Goal: Task Accomplishment & Management: Manage account settings

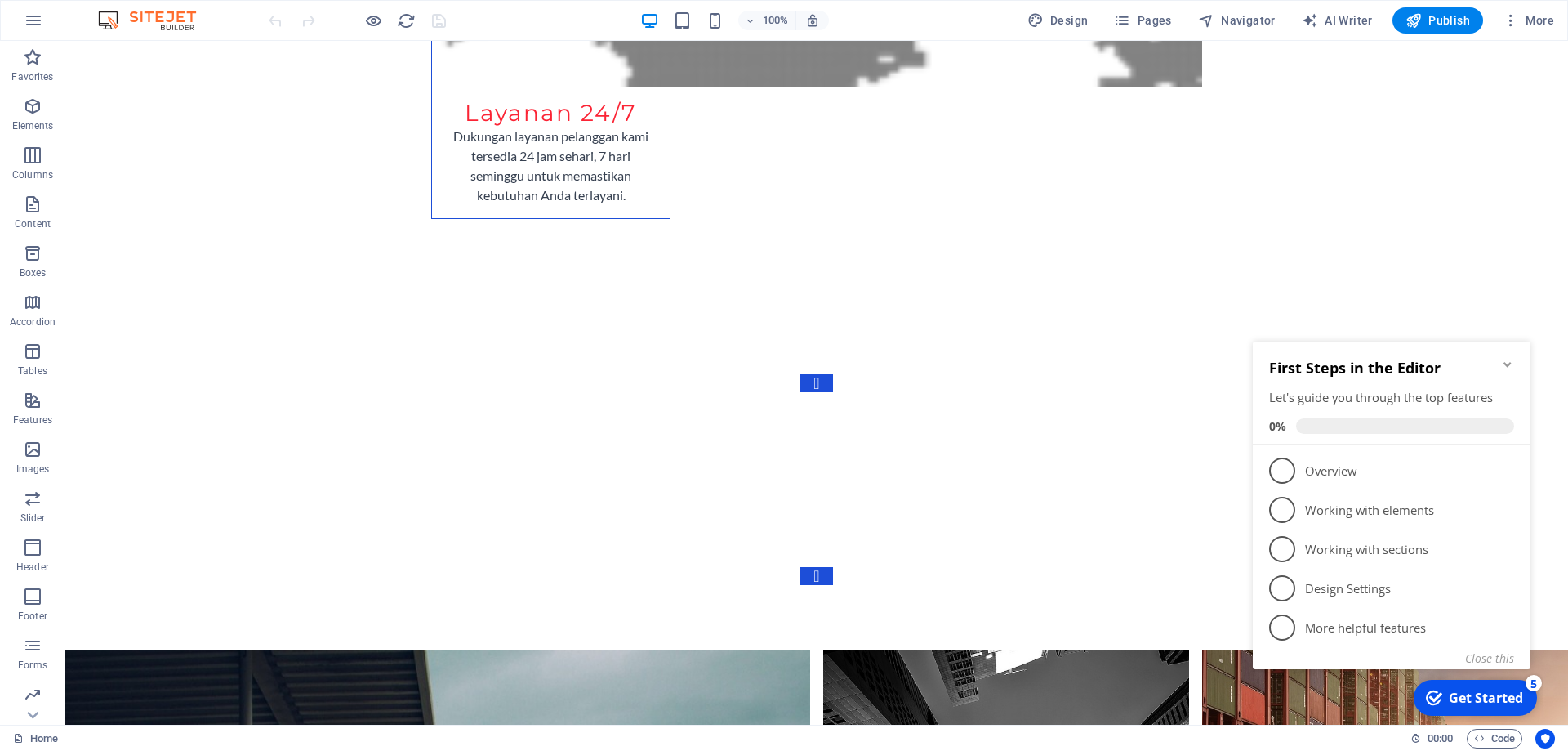
scroll to position [4907, 0]
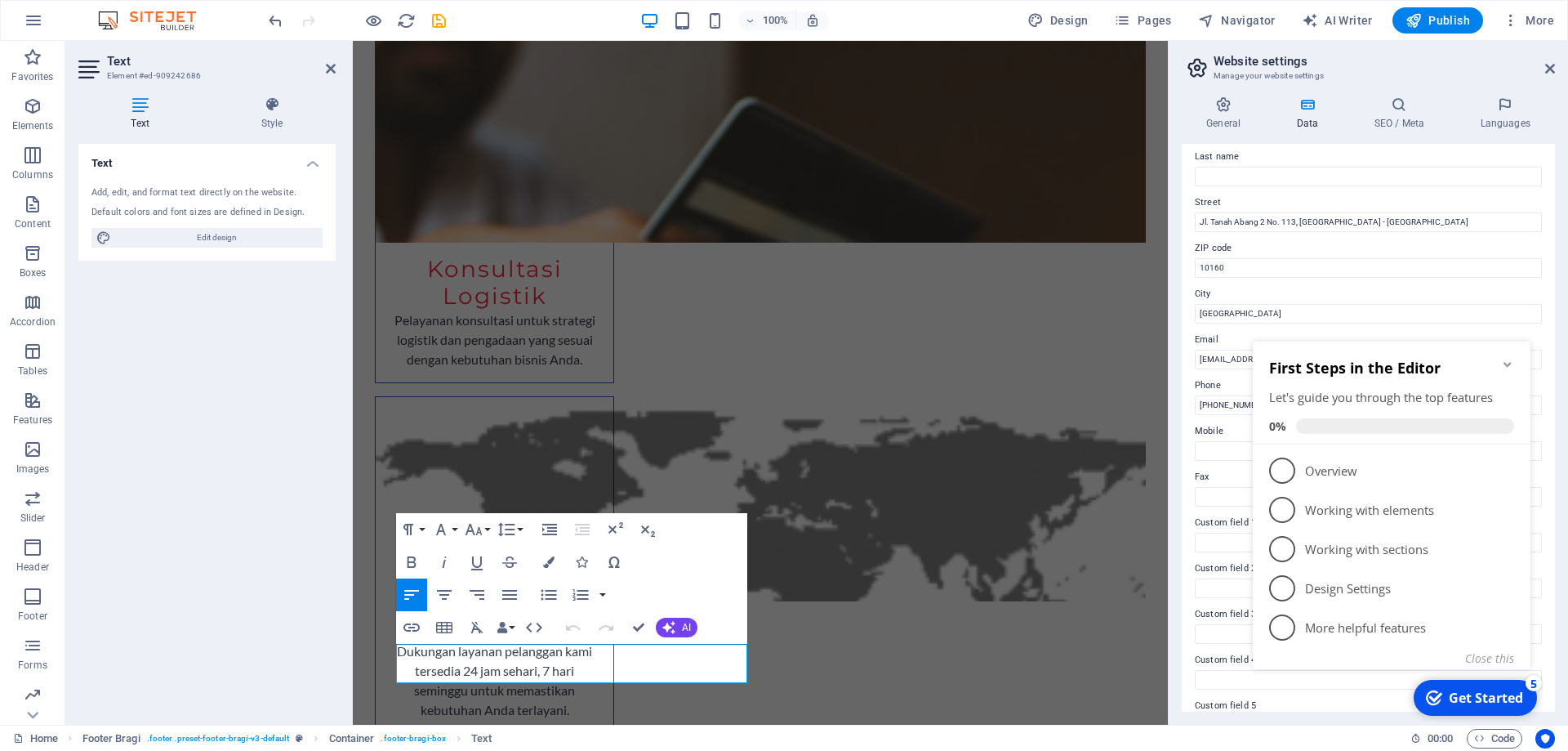
scroll to position [185, 0]
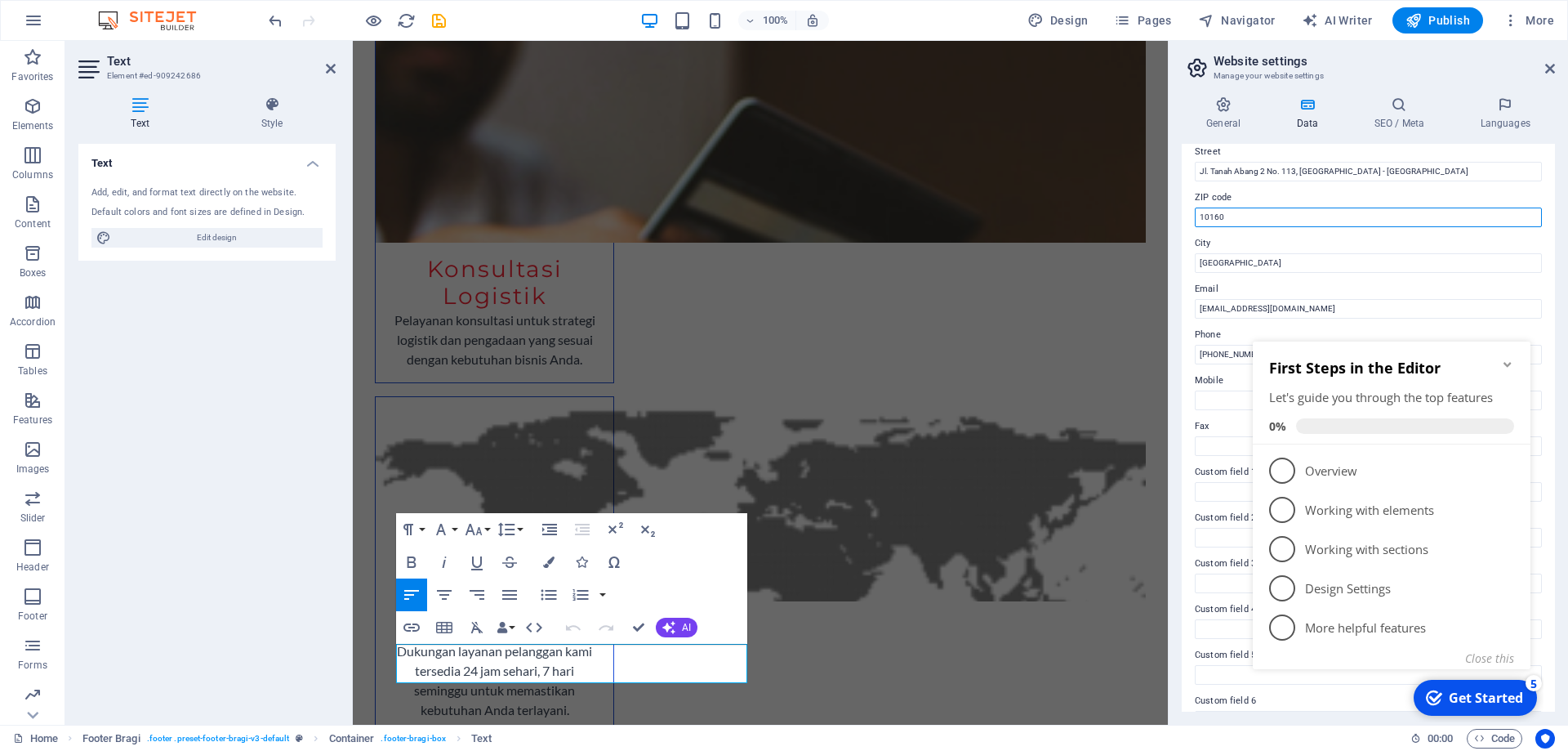
click at [1250, 218] on input "10160" at bounding box center [1368, 217] width 347 height 20
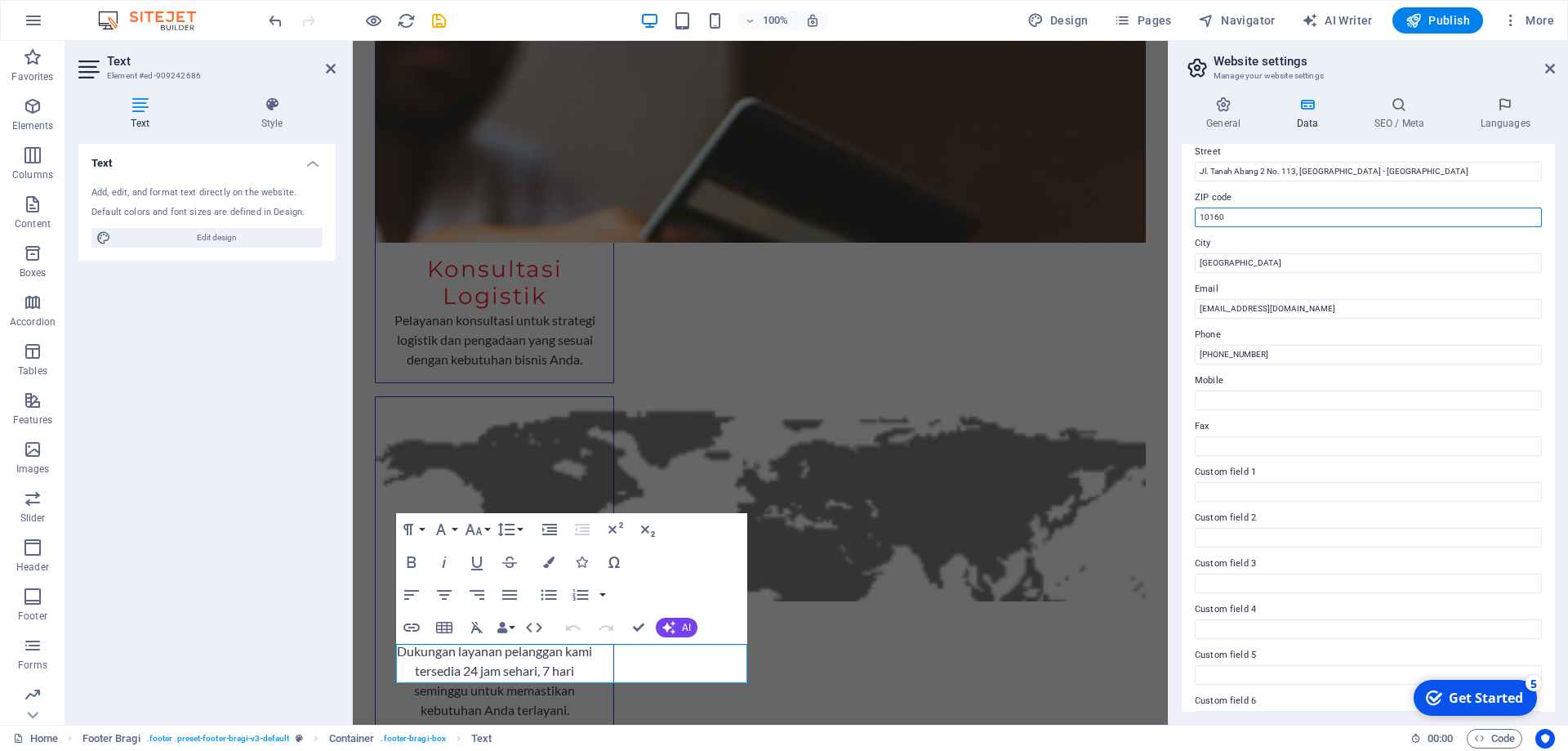
click at [1250, 218] on input "10160" at bounding box center [1368, 217] width 347 height 20
click at [1231, 260] on input "[GEOGRAPHIC_DATA]" at bounding box center [1368, 263] width 347 height 20
paste input "Jl. KH. [PERSON_NAME][STREET_ADDRESS] Pancoran"
type input "Jl. KH. [PERSON_NAME][STREET_ADDRESS] Pancoran"
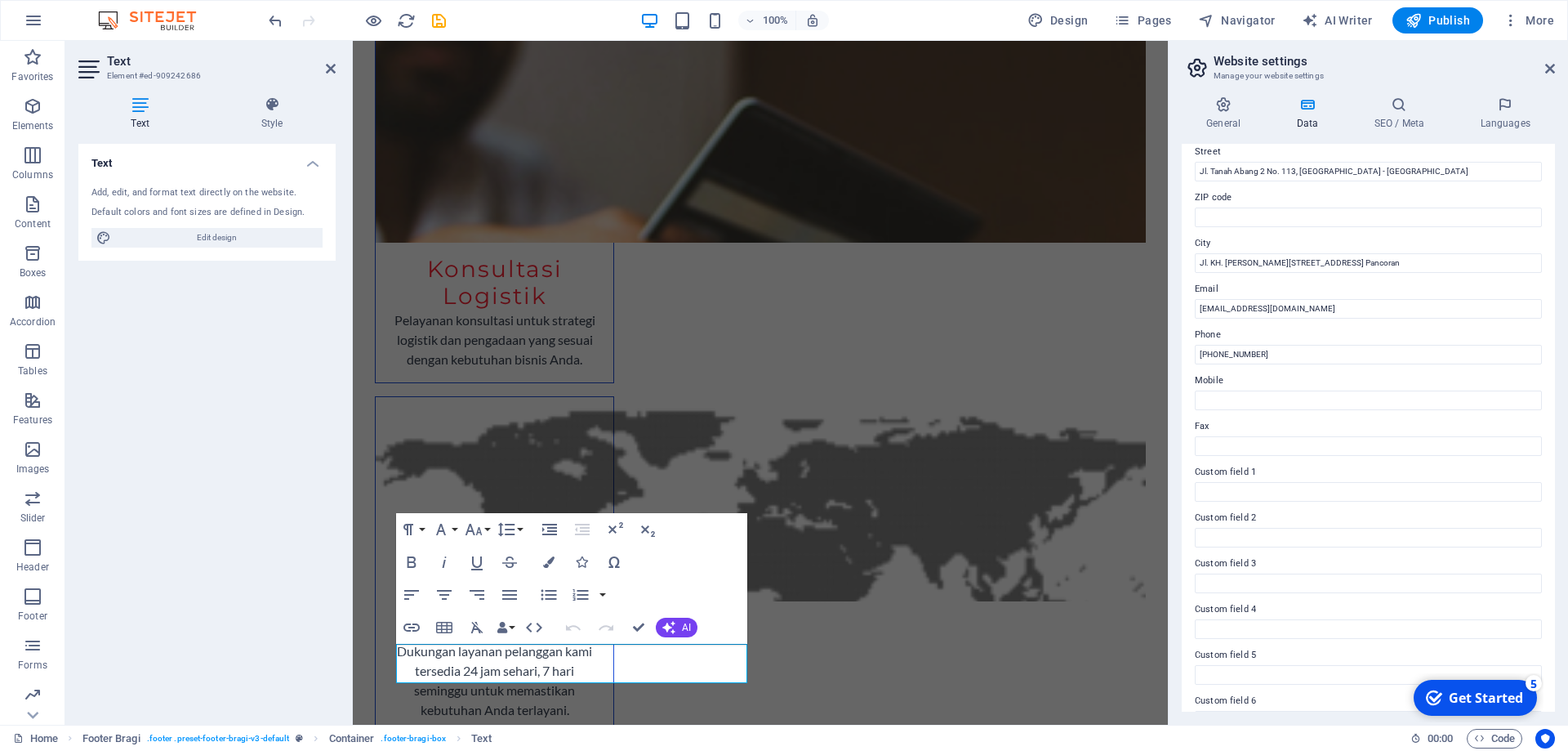
click at [1261, 341] on label "Phone" at bounding box center [1368, 335] width 347 height 20
click at [1261, 345] on input "[PHONE_NUMBER]" at bounding box center [1368, 354] width 347 height 20
type input "[PHONE_NUMBER]"
click at [1470, 258] on input "Jl. KH. [PERSON_NAME][STREET_ADDRESS] Pancoran" at bounding box center [1368, 263] width 347 height 20
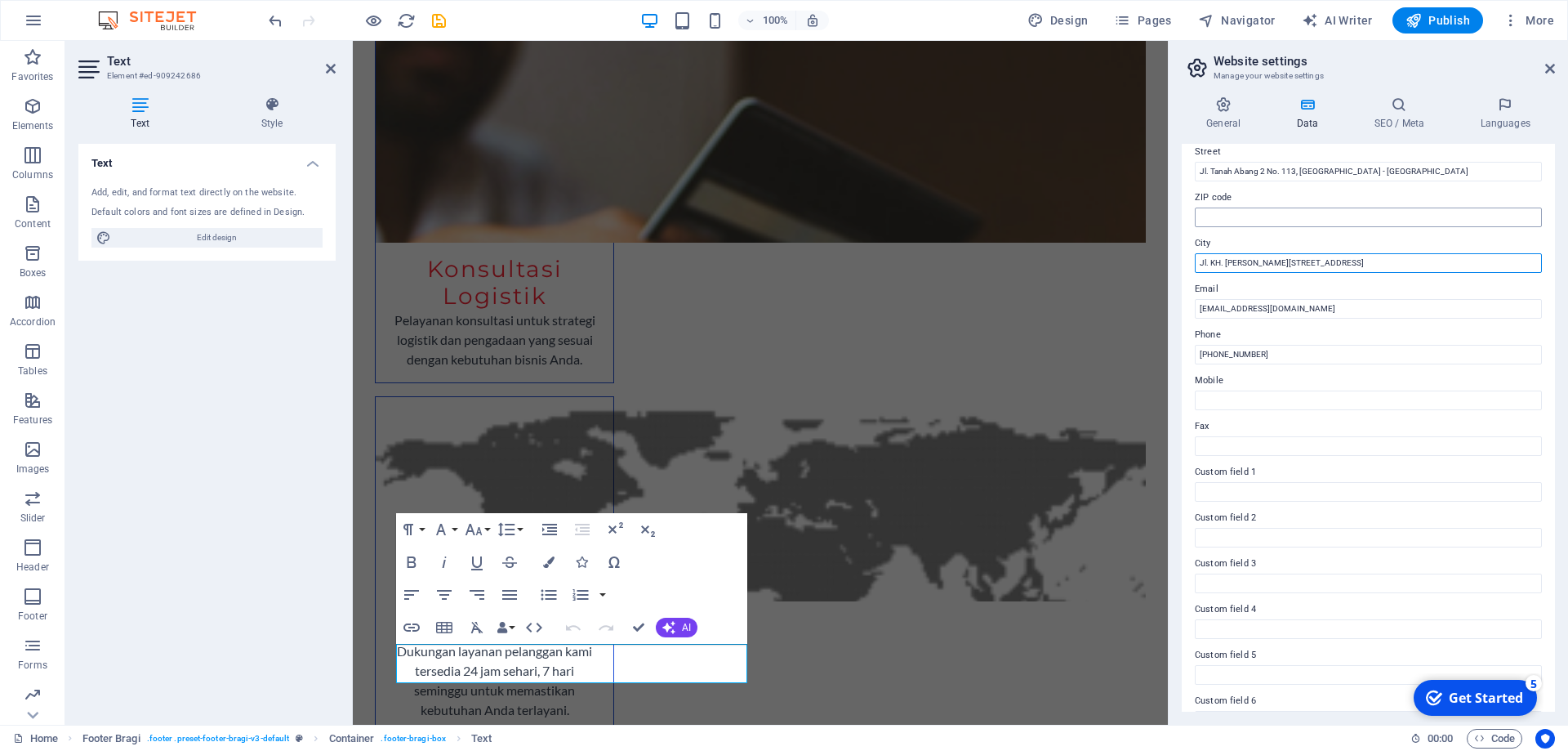
type input "Jl. KH. [PERSON_NAME][STREET_ADDRESS]"
click at [1452, 218] on input "ZIP code" at bounding box center [1368, 217] width 347 height 20
click at [1459, 270] on input "Jl. KH. [PERSON_NAME][STREET_ADDRESS]" at bounding box center [1368, 263] width 347 height 20
click at [195, 626] on div "Text Add, edit, and format text directly on the website. Default colors and fon…" at bounding box center [207, 428] width 257 height 568
click at [1318, 226] on input "ZIP code" at bounding box center [1368, 217] width 347 height 20
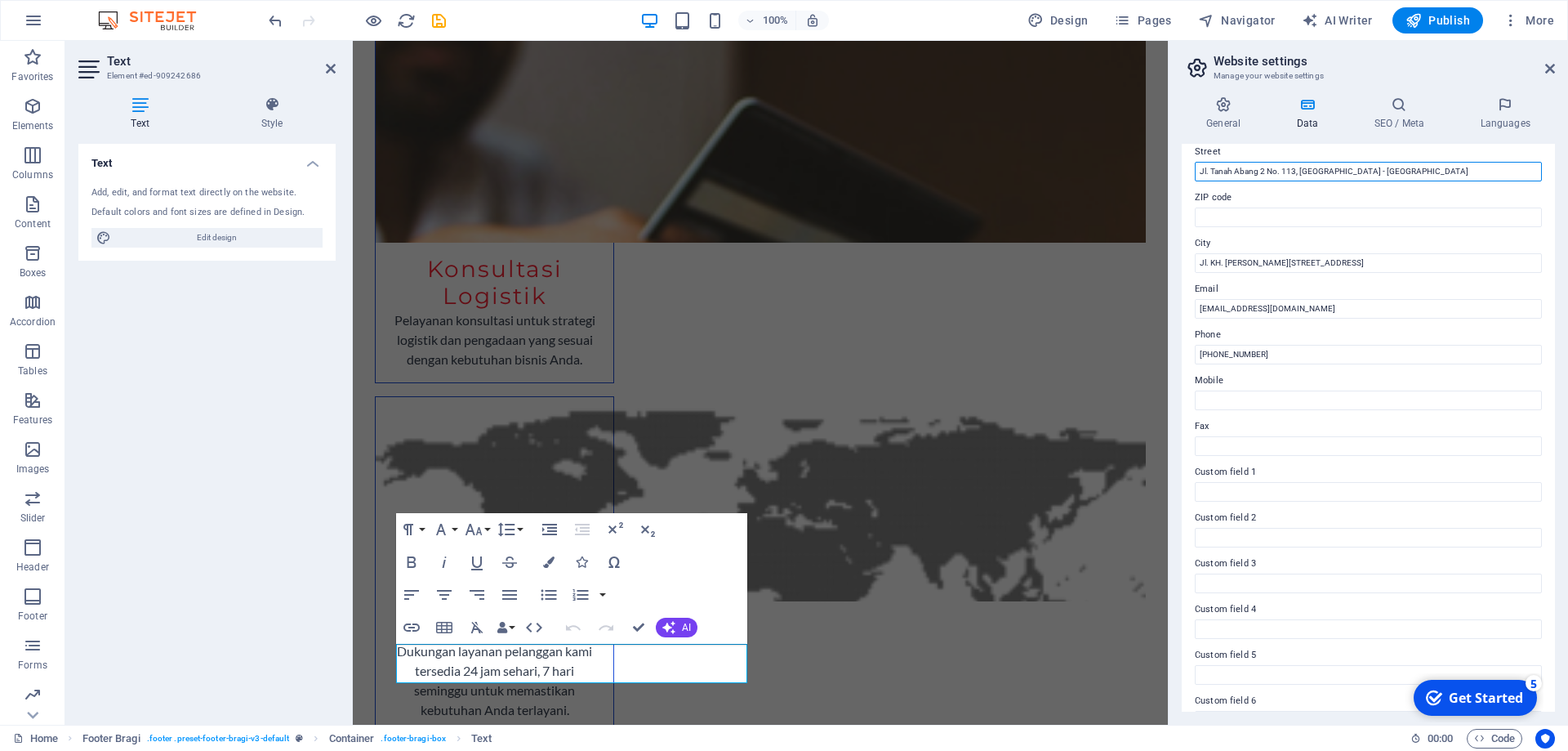
click at [1389, 175] on input "Jl. Tanah Abang 2 No. 113, [GEOGRAPHIC_DATA] - [GEOGRAPHIC_DATA]" at bounding box center [1368, 171] width 347 height 20
click at [1555, 63] on aside "Website settings Manage your website settings General Data SEO / Meta Languages…" at bounding box center [1367, 383] width 400 height 683
click at [1552, 65] on icon at bounding box center [1550, 68] width 10 height 13
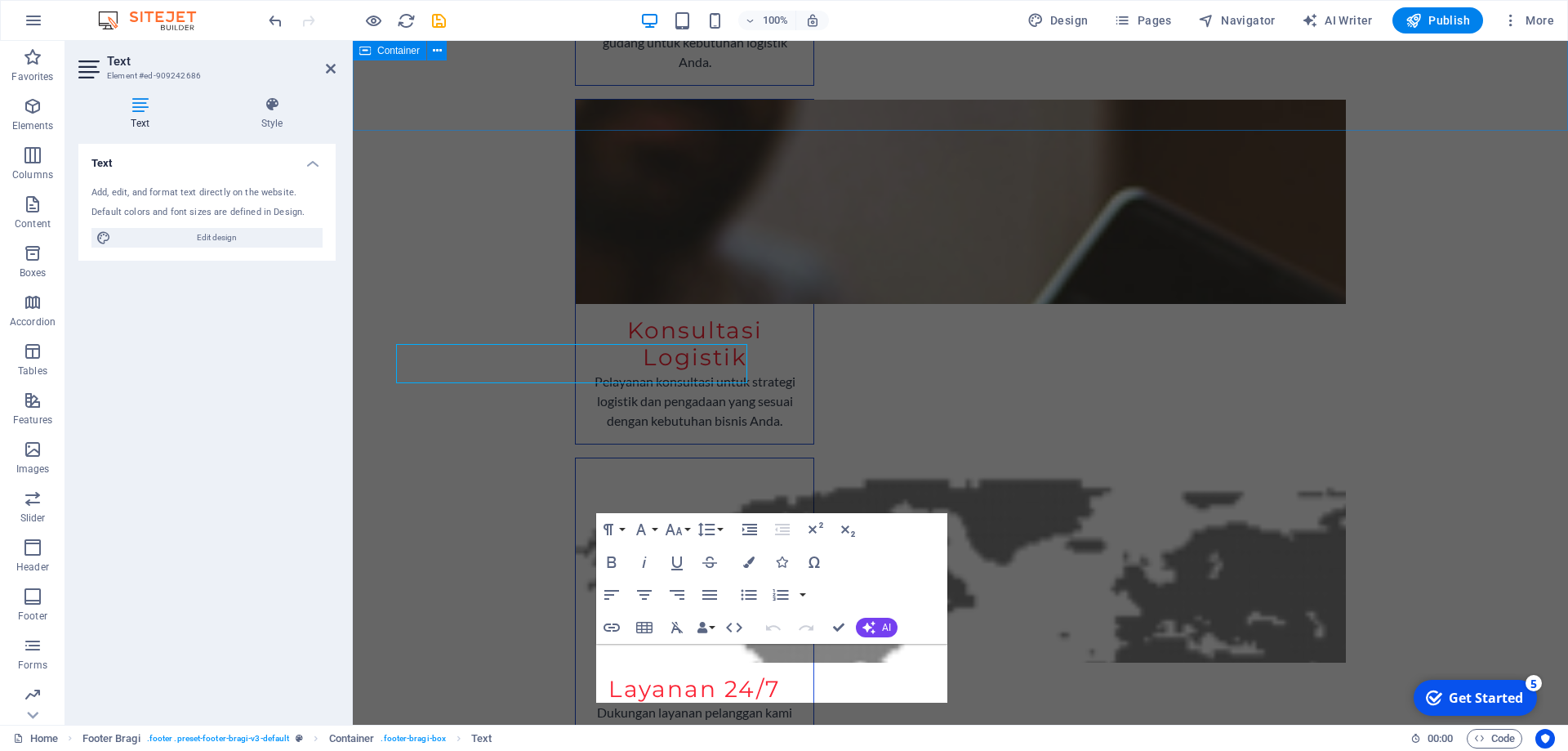
scroll to position [4550, 0]
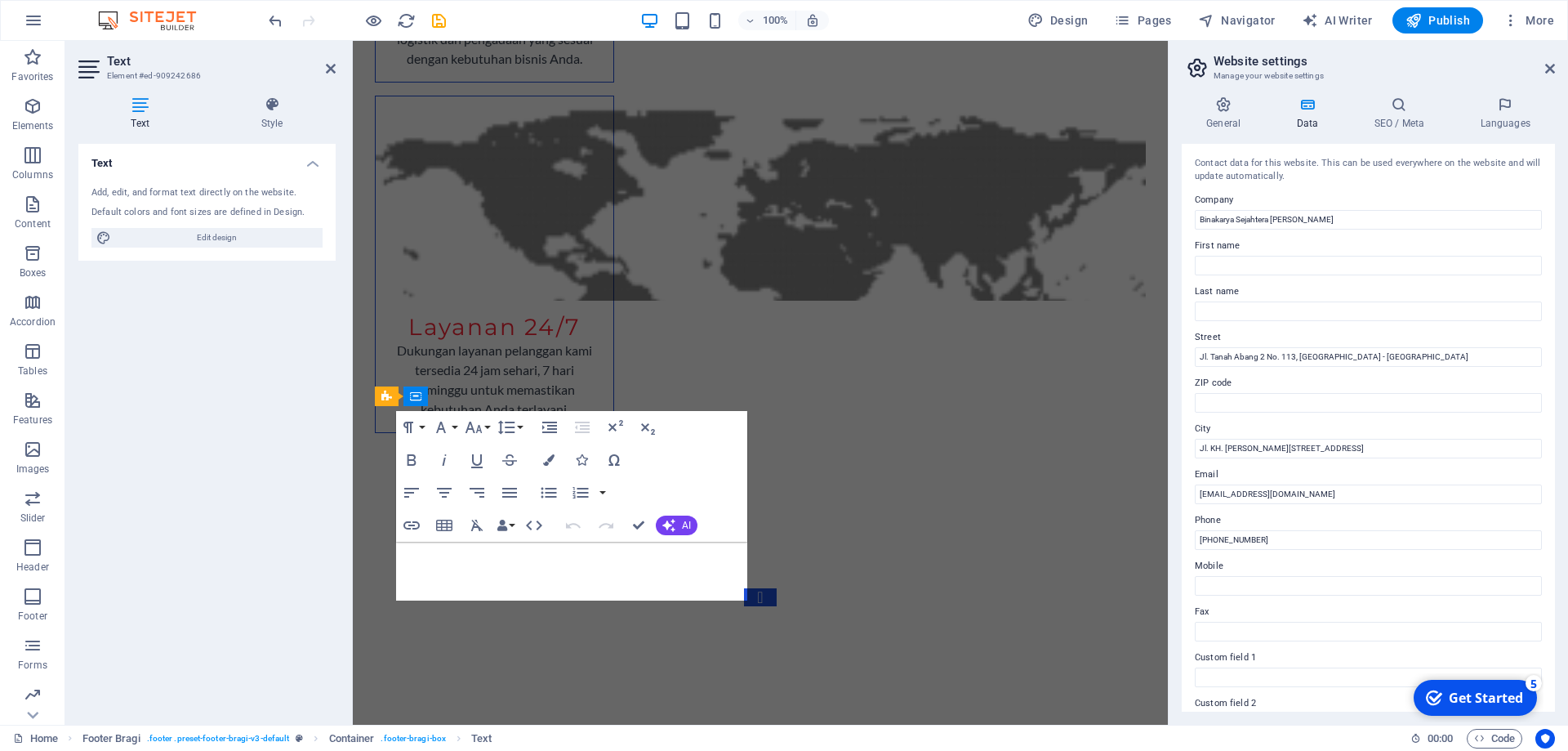
scroll to position [4249, 0]
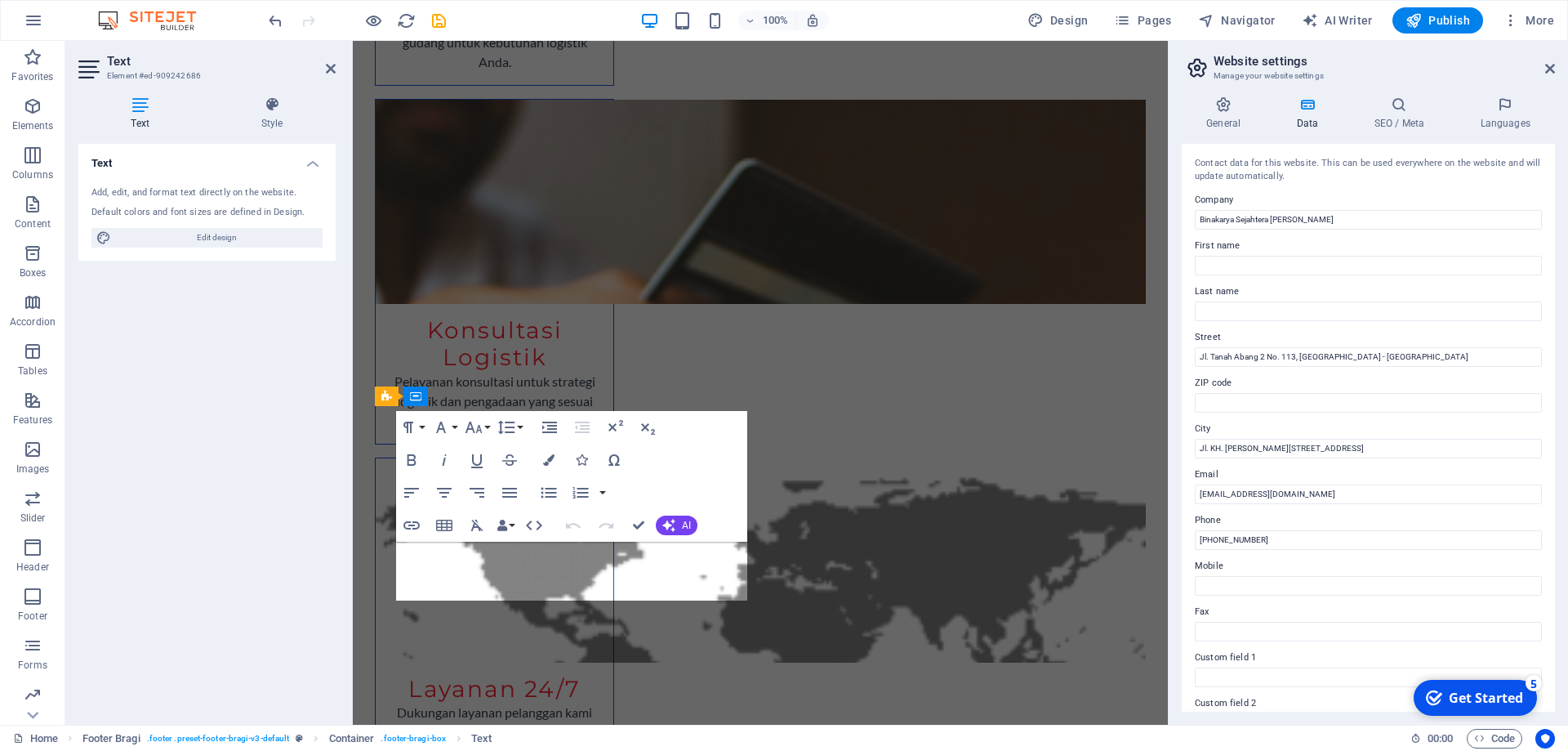
select select "px"
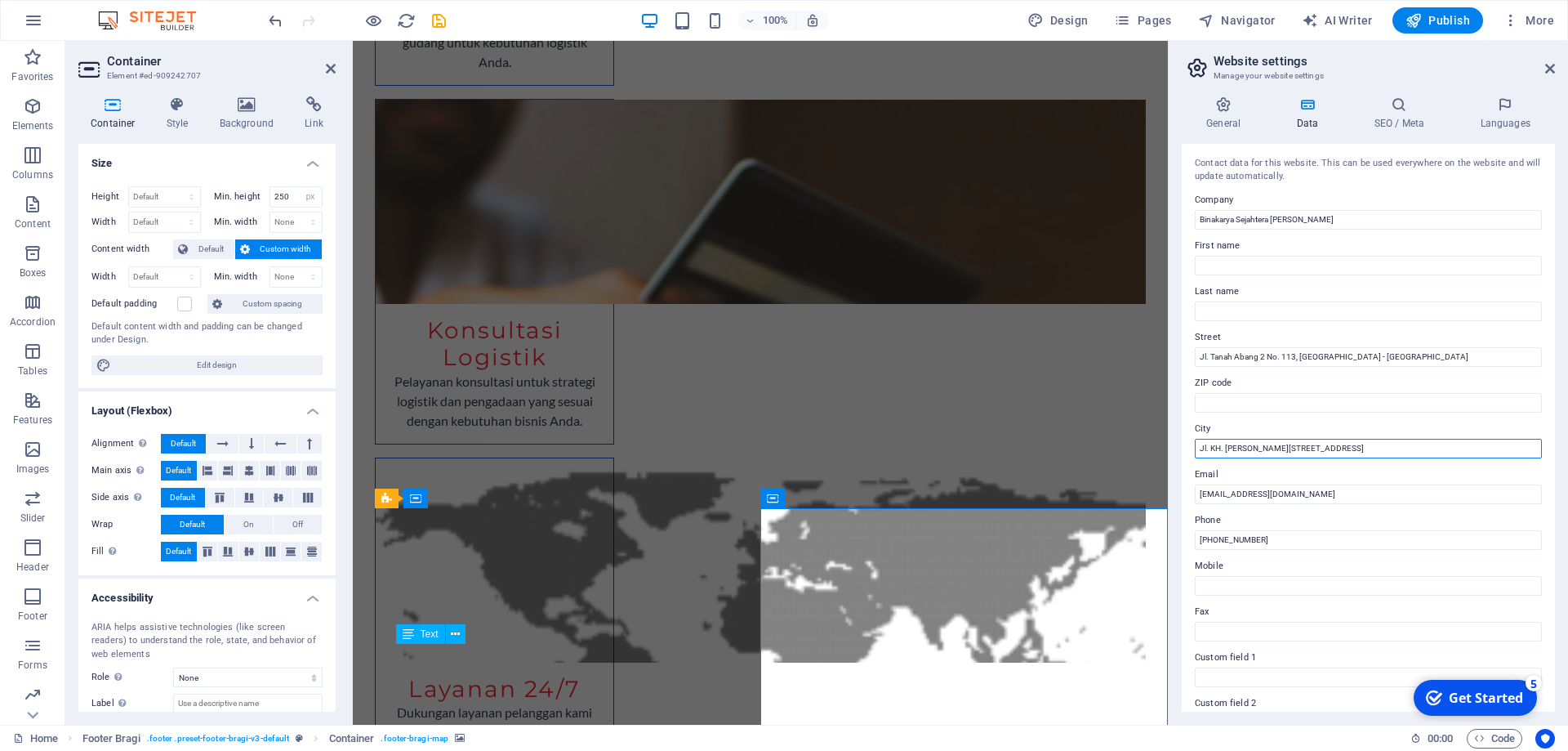
click at [1331, 451] on input "Jl. KH. [PERSON_NAME][STREET_ADDRESS]" at bounding box center [1368, 448] width 347 height 20
type input "Jl. KH. [PERSON_NAME][STREET_ADDRESS]"
click at [1550, 70] on icon at bounding box center [1550, 68] width 10 height 13
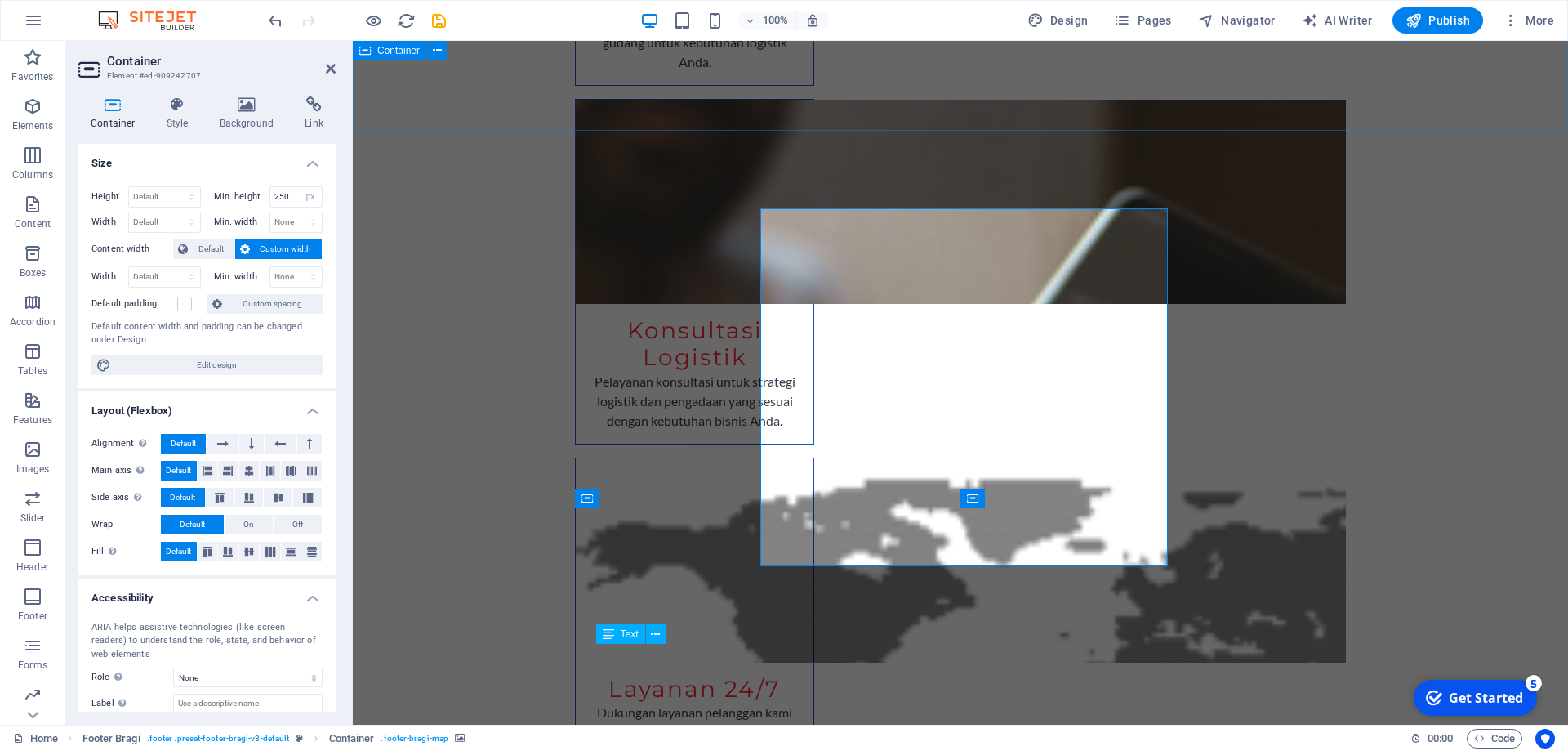
scroll to position [4550, 0]
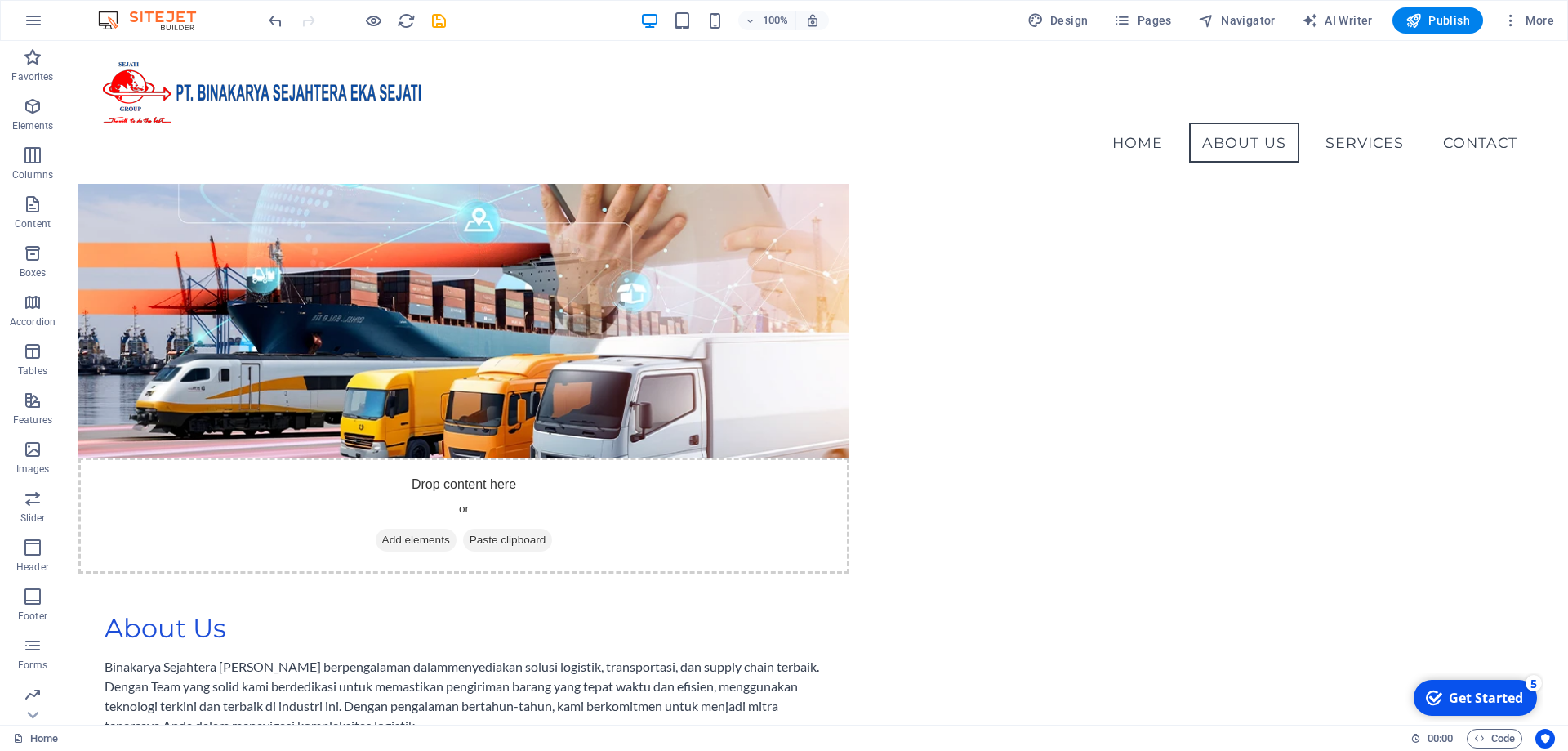
scroll to position [787, 0]
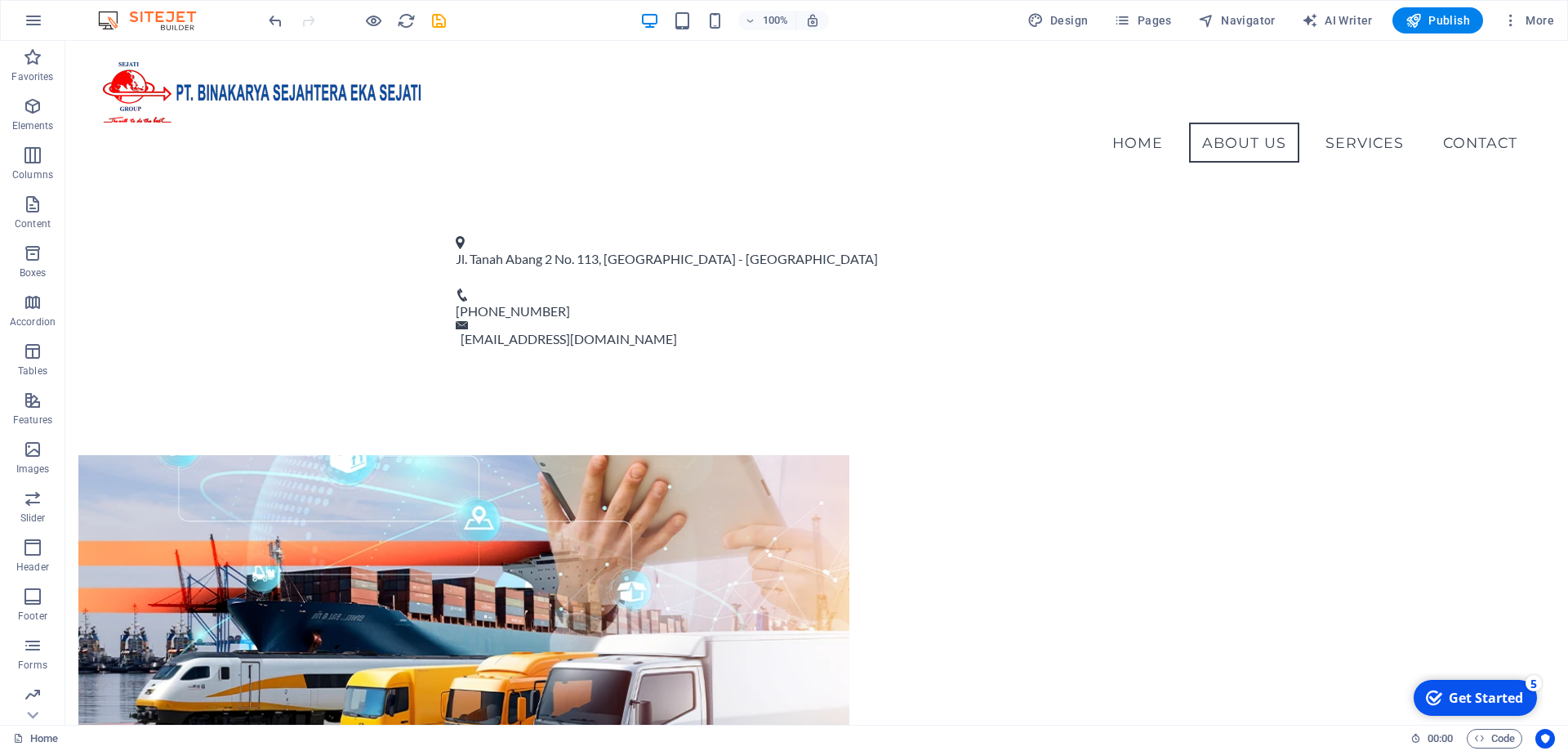
drag, startPoint x: 1561, startPoint y: 182, endPoint x: 1567, endPoint y: 62, distance: 120.1
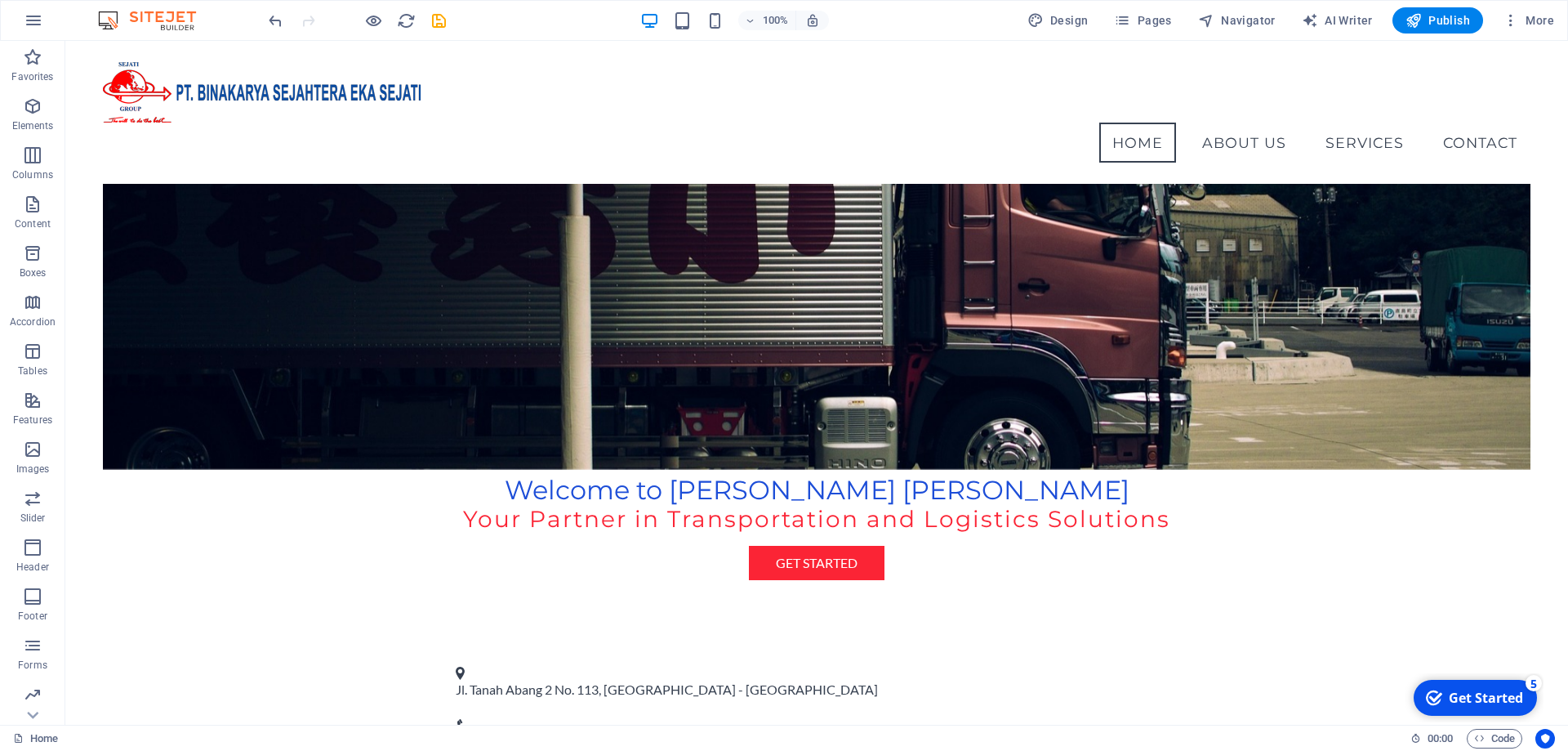
scroll to position [233, 0]
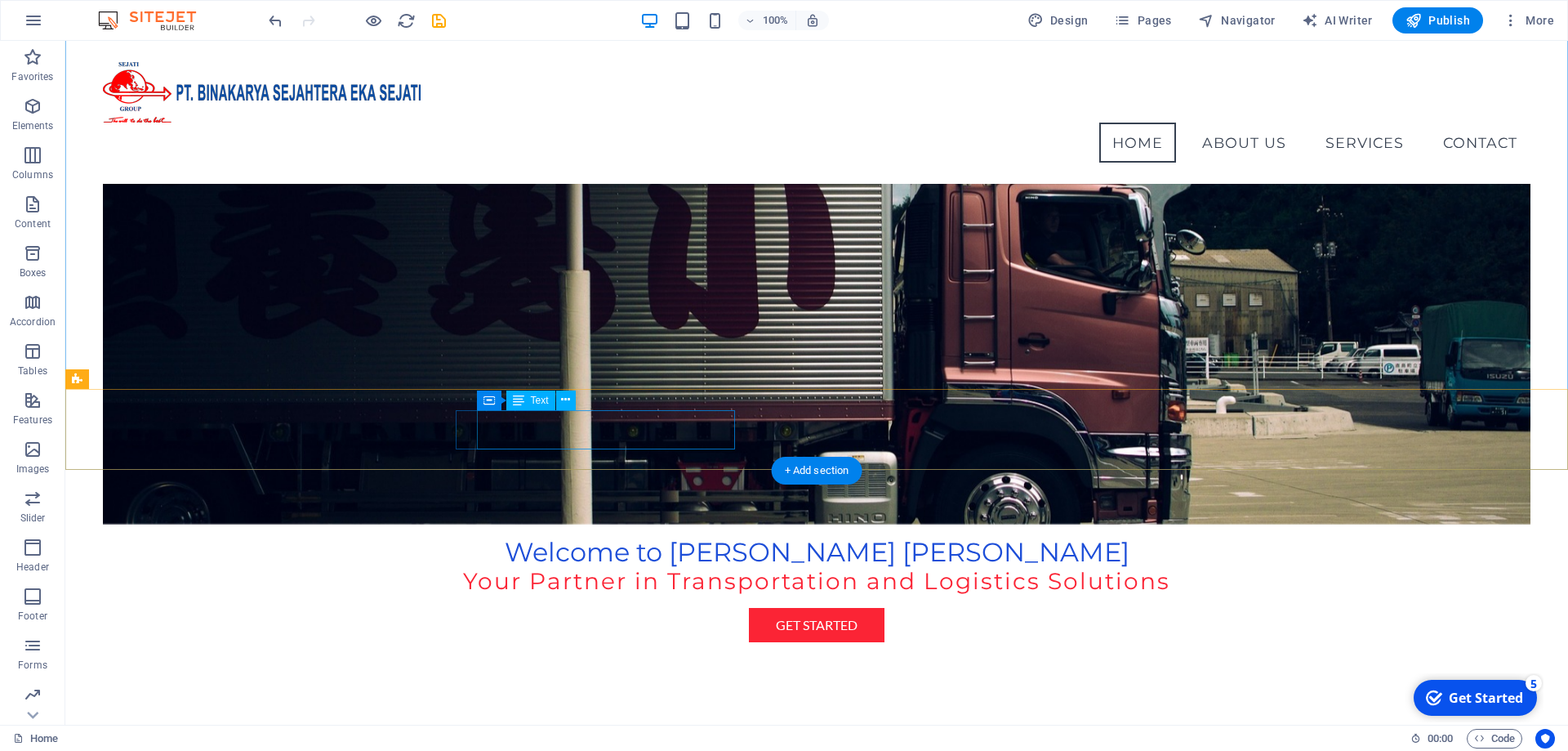
click at [631, 742] on div "Jl. Tanah Abang 2 No. 113, [GEOGRAPHIC_DATA] - [GEOGRAPHIC_DATA] ​" at bounding box center [810, 762] width 709 height 39
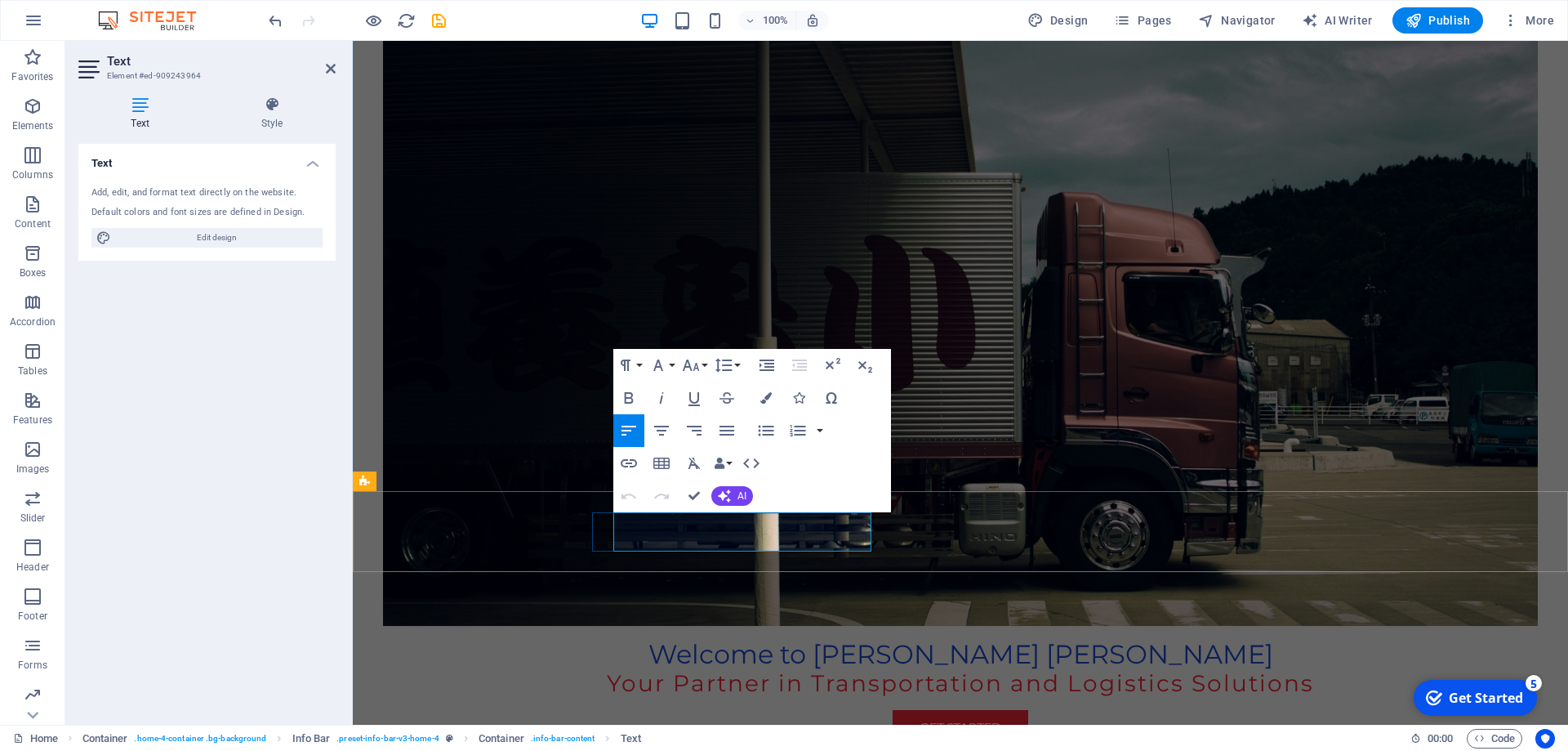
copy p "[GEOGRAPHIC_DATA] - [GEOGRAPHIC_DATA]"
click at [0, 0] on div "100% Design Pages Navigator AI Writer Publish More" at bounding box center [0, 0] width 0 height 0
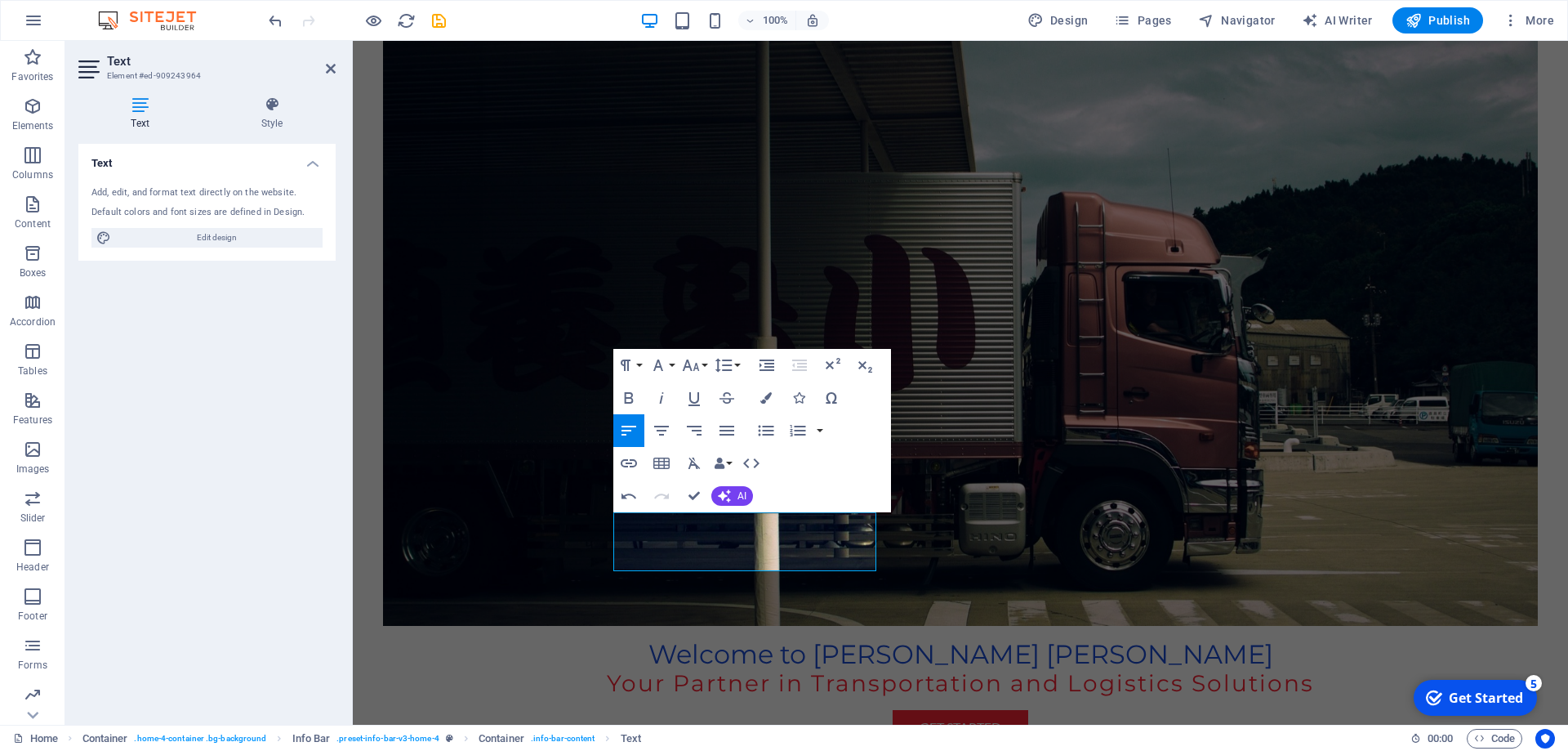
click at [306, 476] on div "Text Add, edit, and format text directly on the website. Default colors and fon…" at bounding box center [207, 428] width 257 height 568
click at [334, 71] on icon at bounding box center [331, 68] width 10 height 13
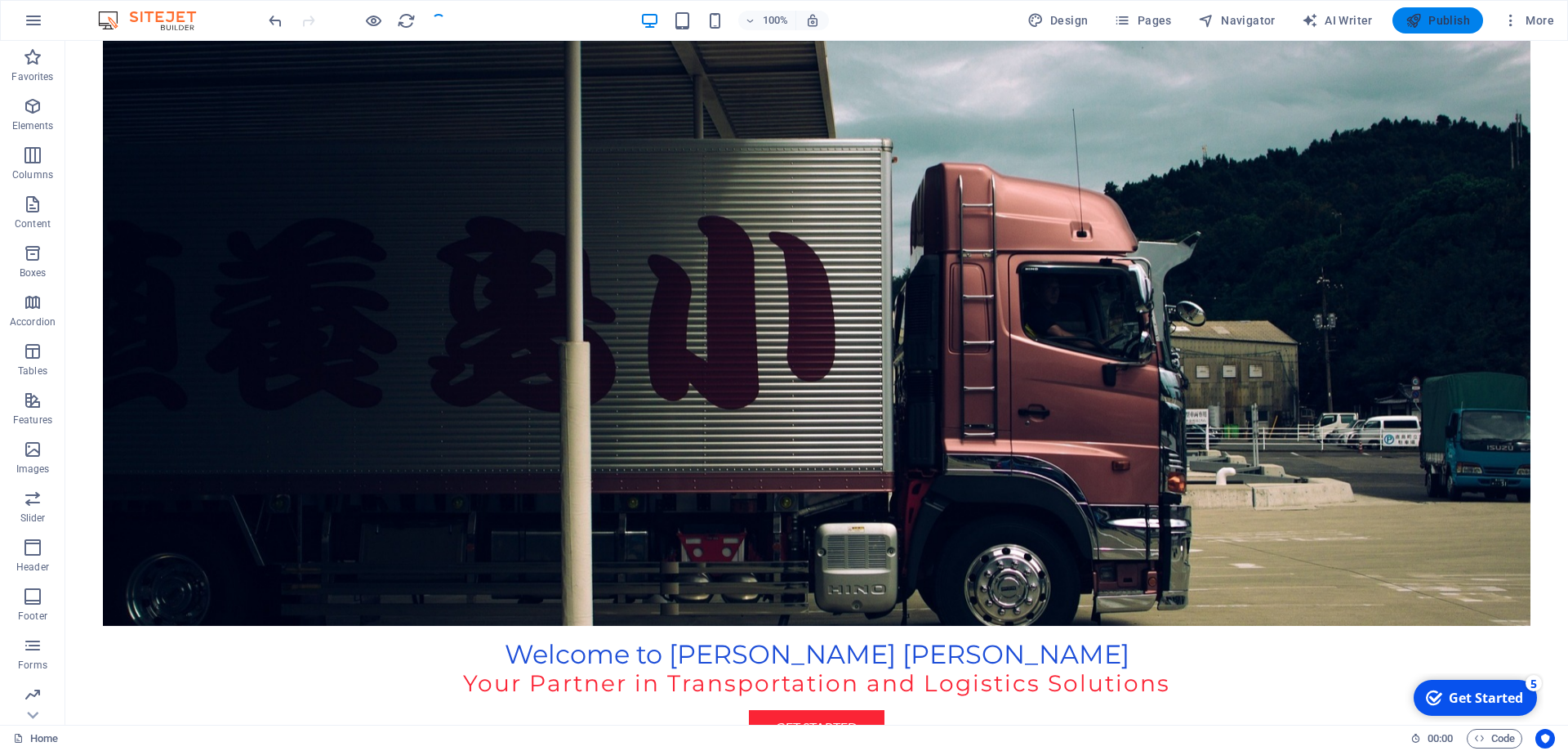
click at [1434, 11] on button "Publish" at bounding box center [1438, 21] width 91 height 26
click at [1437, 10] on button "Publish" at bounding box center [1438, 21] width 91 height 26
